Goal: Task Accomplishment & Management: Manage account settings

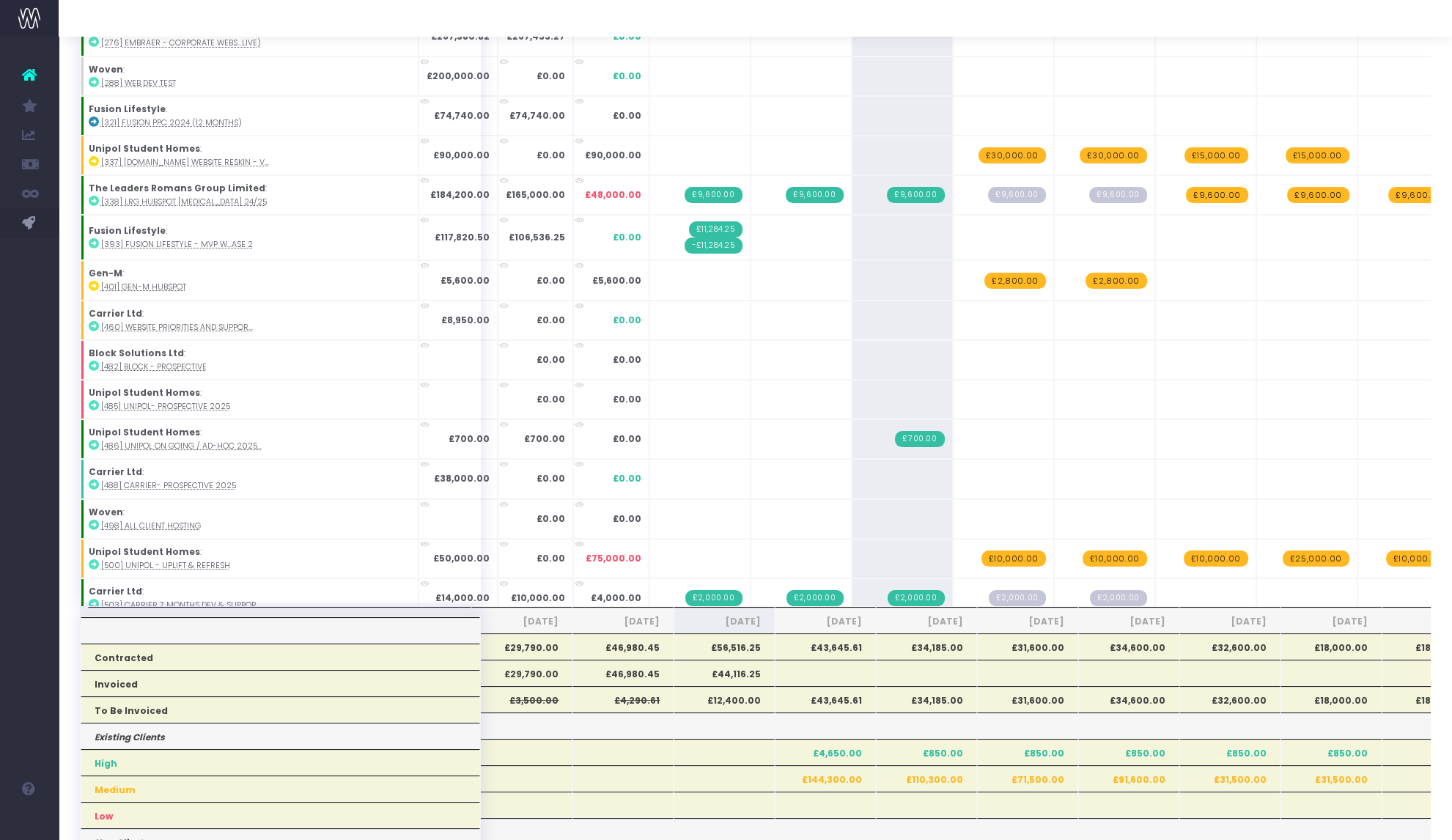
scroll to position [11, 0]
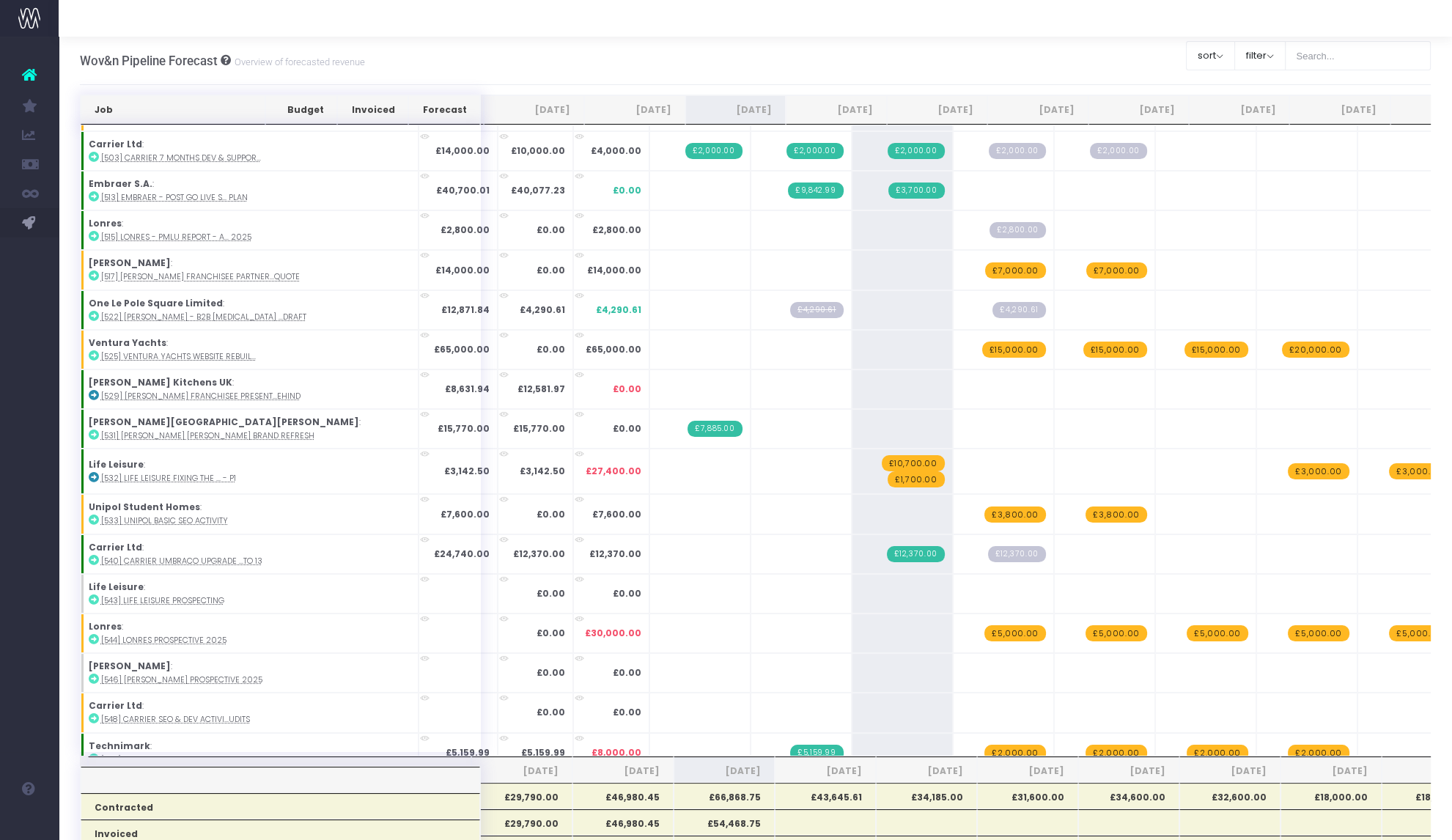
scroll to position [598, 0]
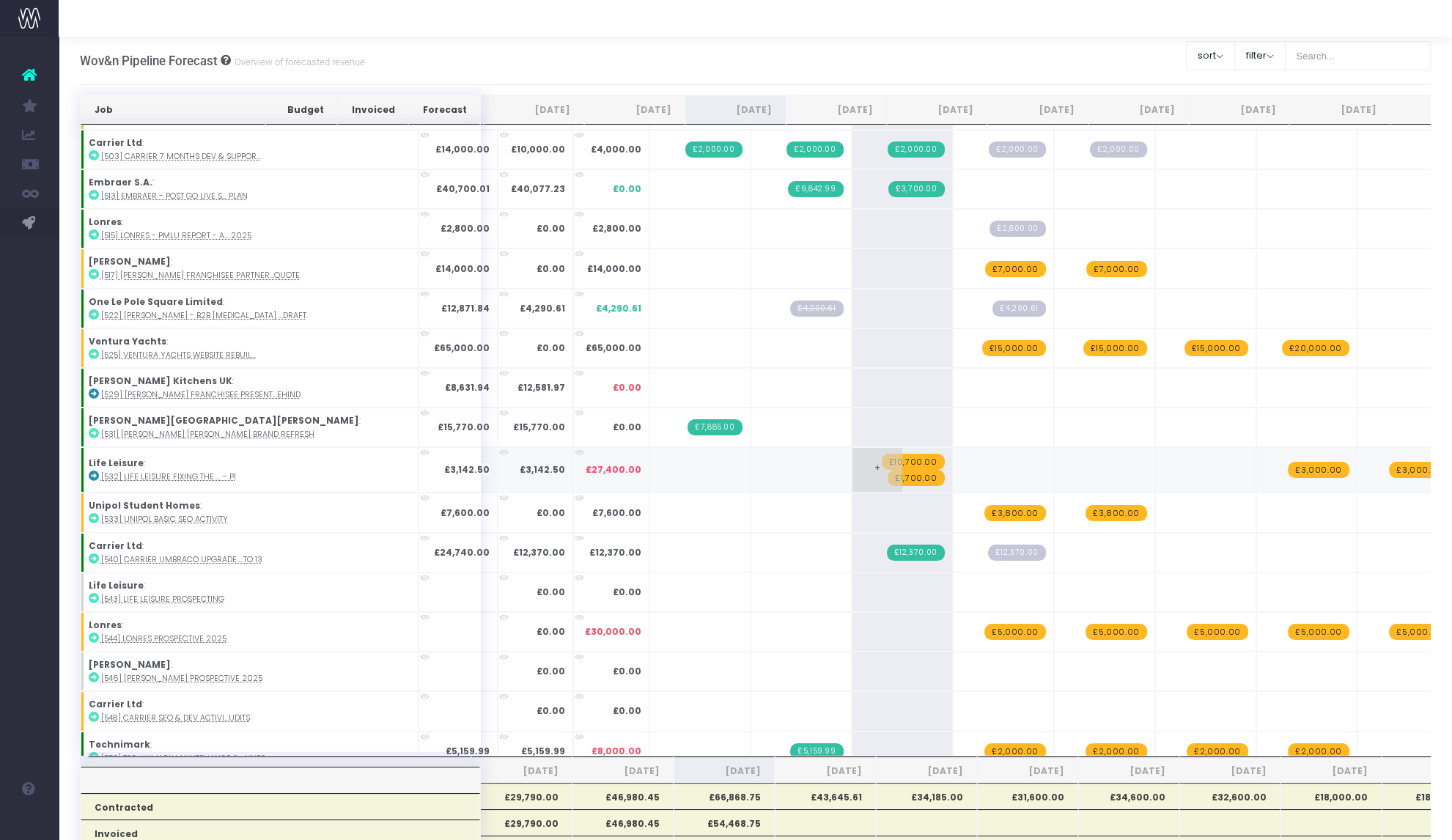
click at [882, 459] on span "£10,700.00" at bounding box center [913, 461] width 63 height 16
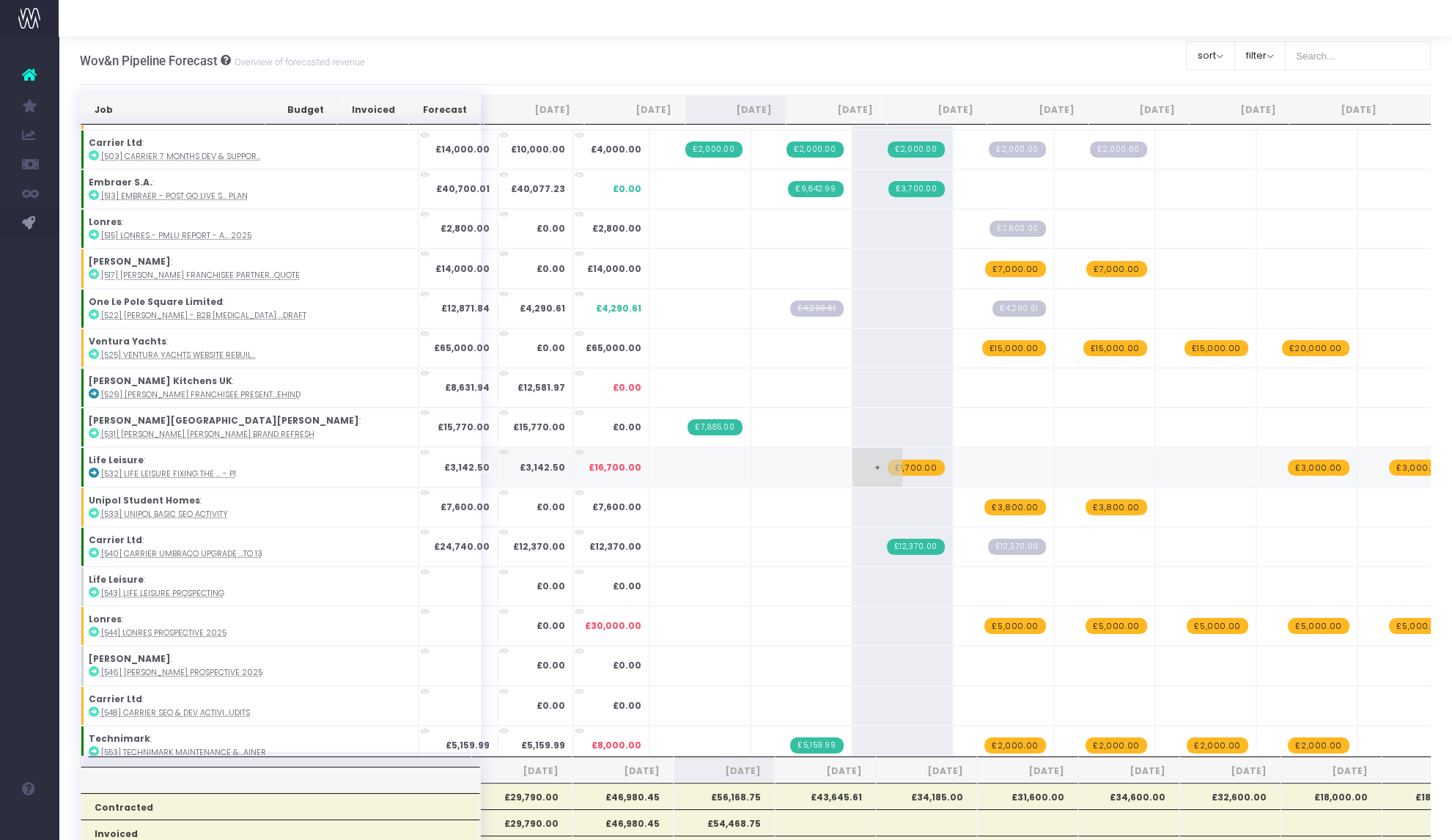
click at [888, 464] on span "£1,700.00" at bounding box center [917, 468] width 57 height 16
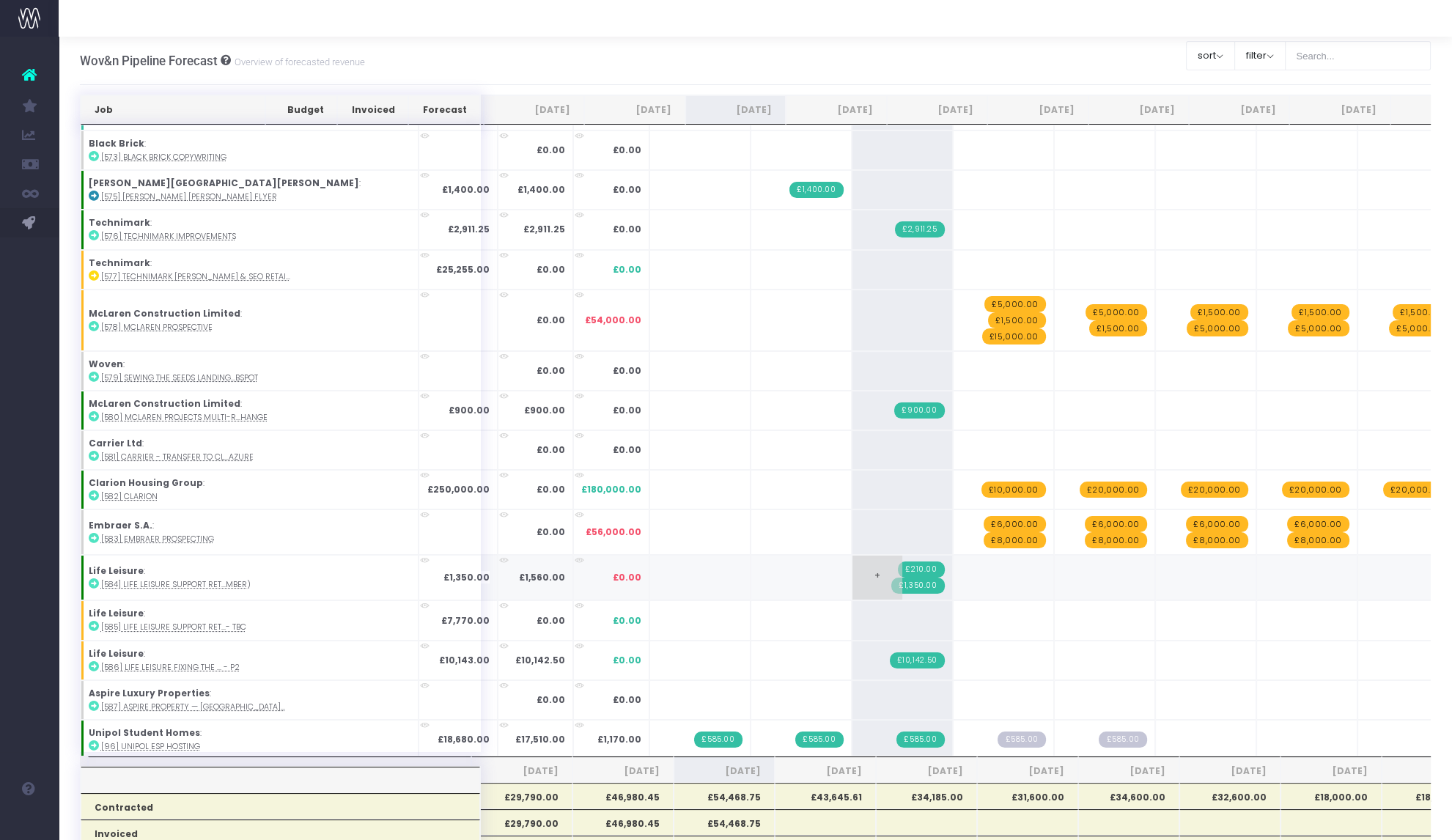
click at [891, 581] on span "£1,350.00" at bounding box center [917, 585] width 53 height 16
